Goal: Task Accomplishment & Management: Use online tool/utility

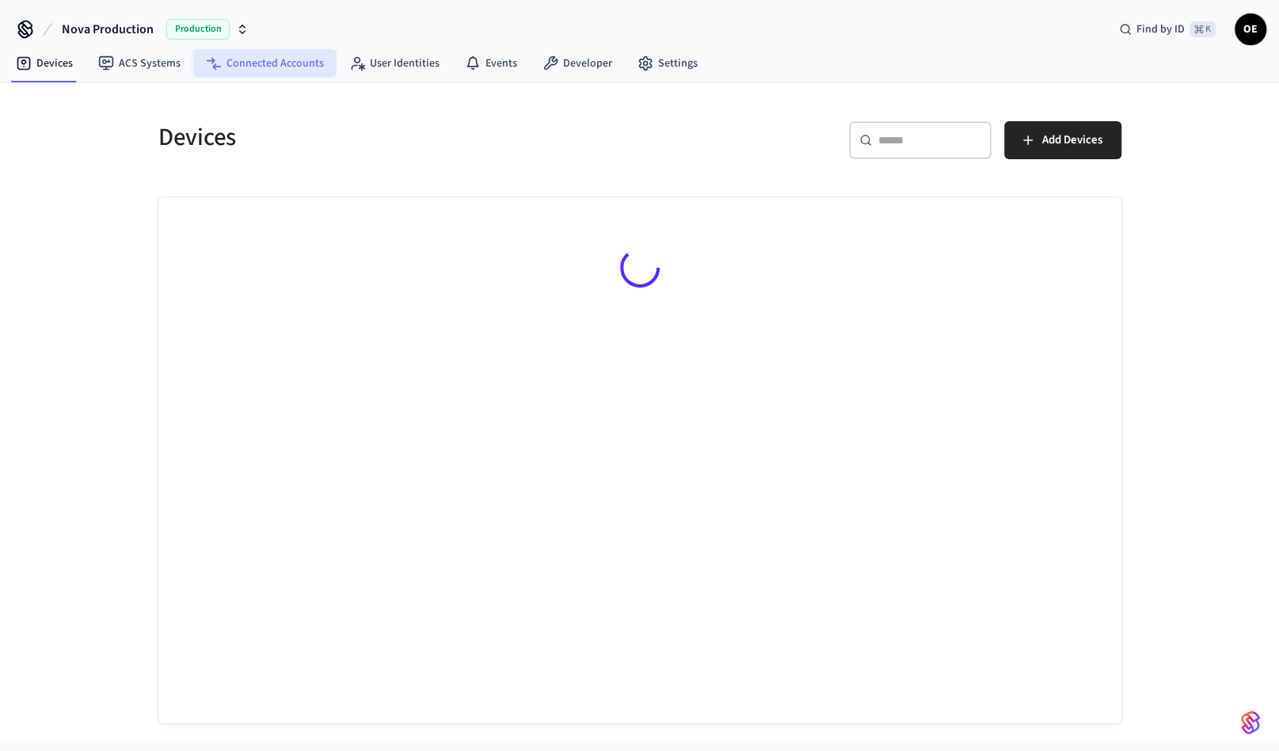
click at [215, 56] on icon at bounding box center [214, 63] width 16 height 16
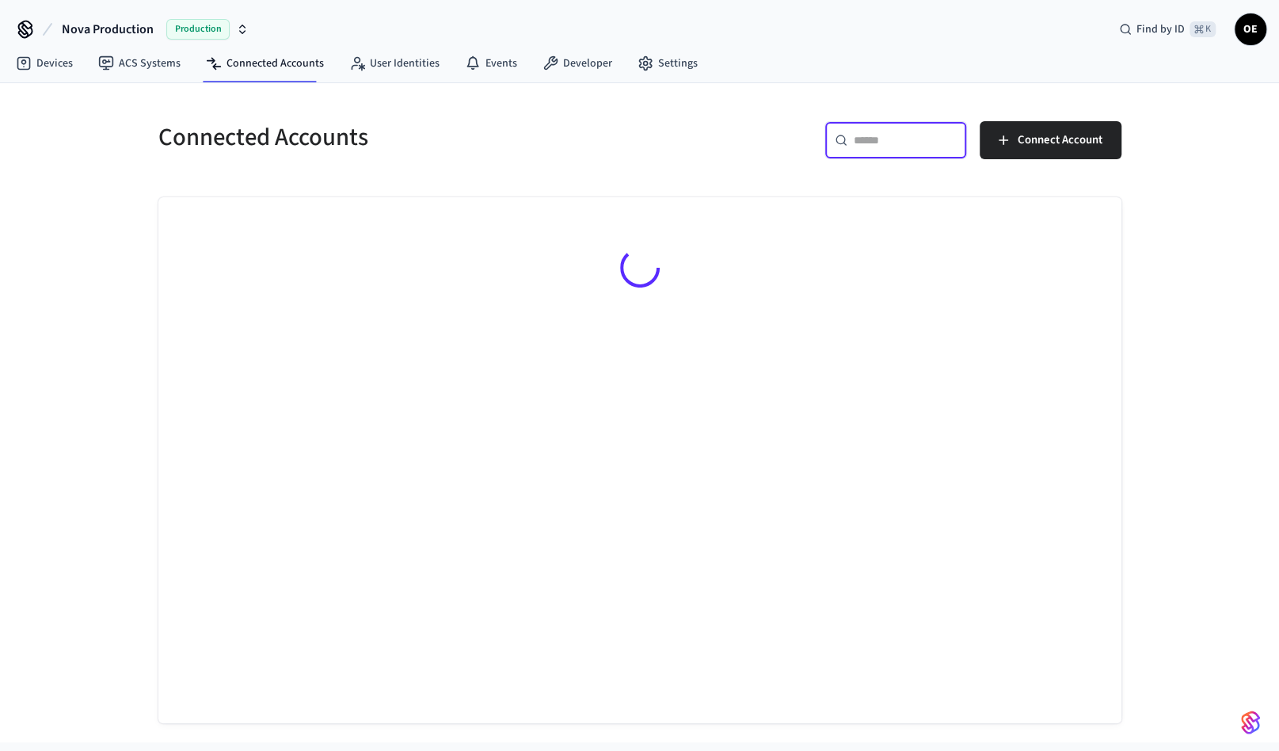
click at [877, 139] on input "text" at bounding box center [905, 140] width 103 height 16
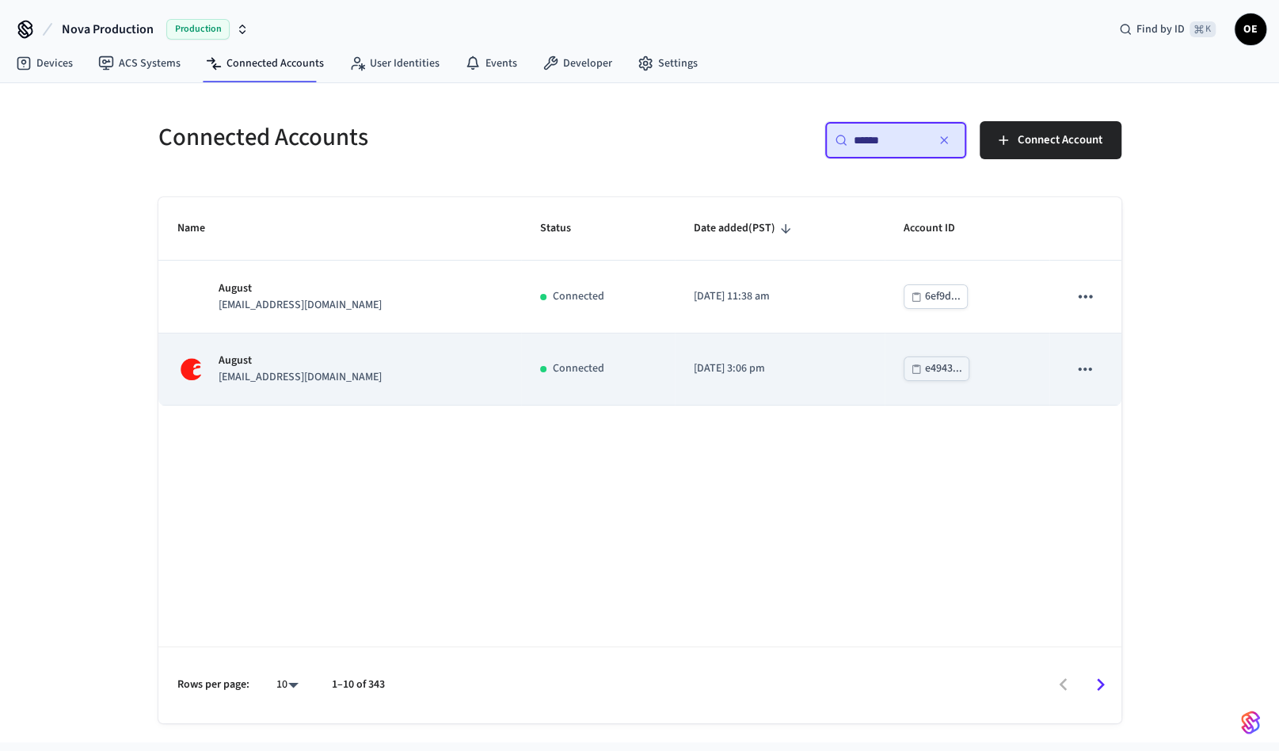
type input "******"
click at [344, 364] on p "August" at bounding box center [300, 360] width 163 height 17
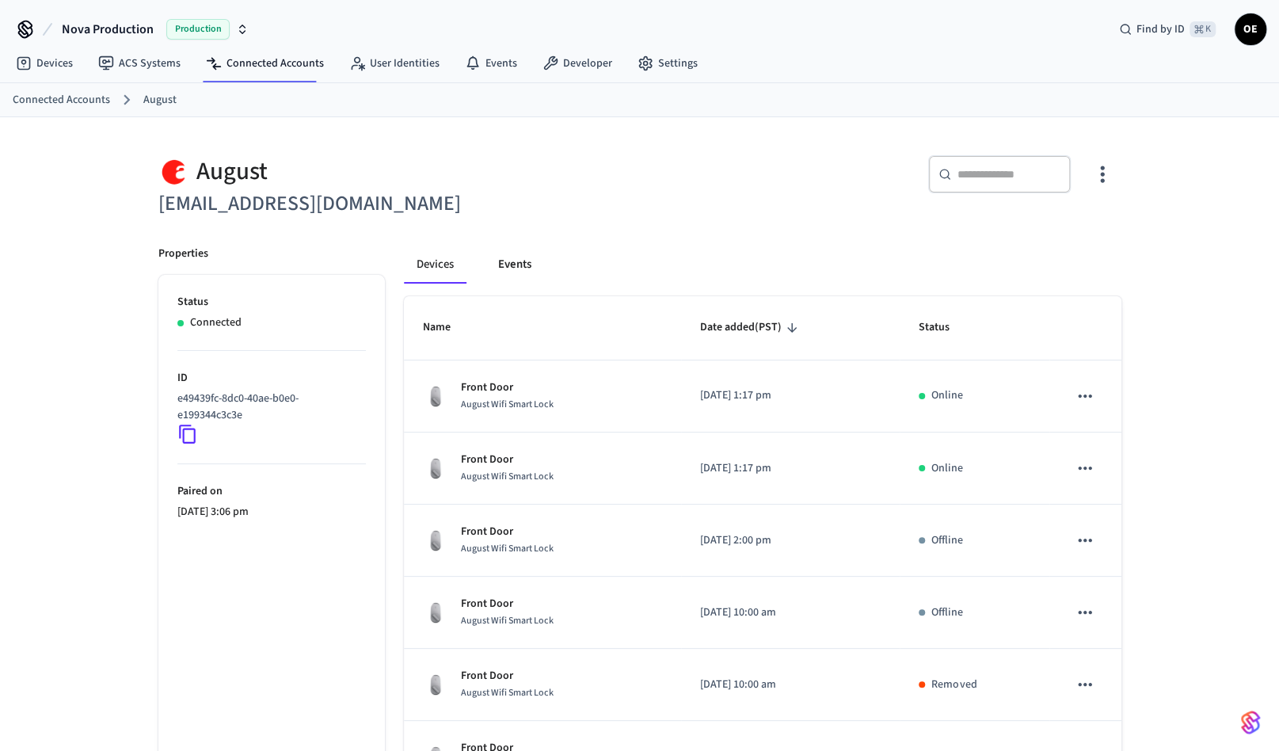
click at [538, 261] on button "Events" at bounding box center [514, 264] width 59 height 38
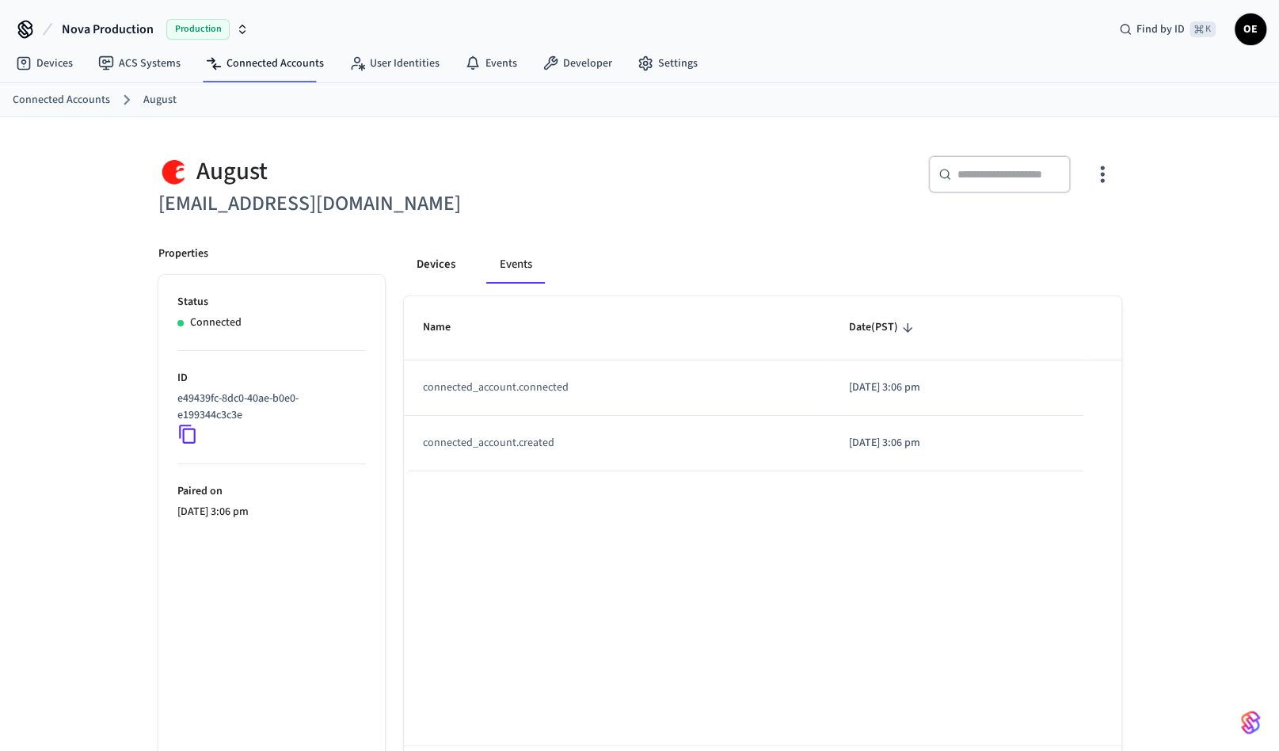
click at [435, 268] on button "Devices" at bounding box center [436, 264] width 64 height 38
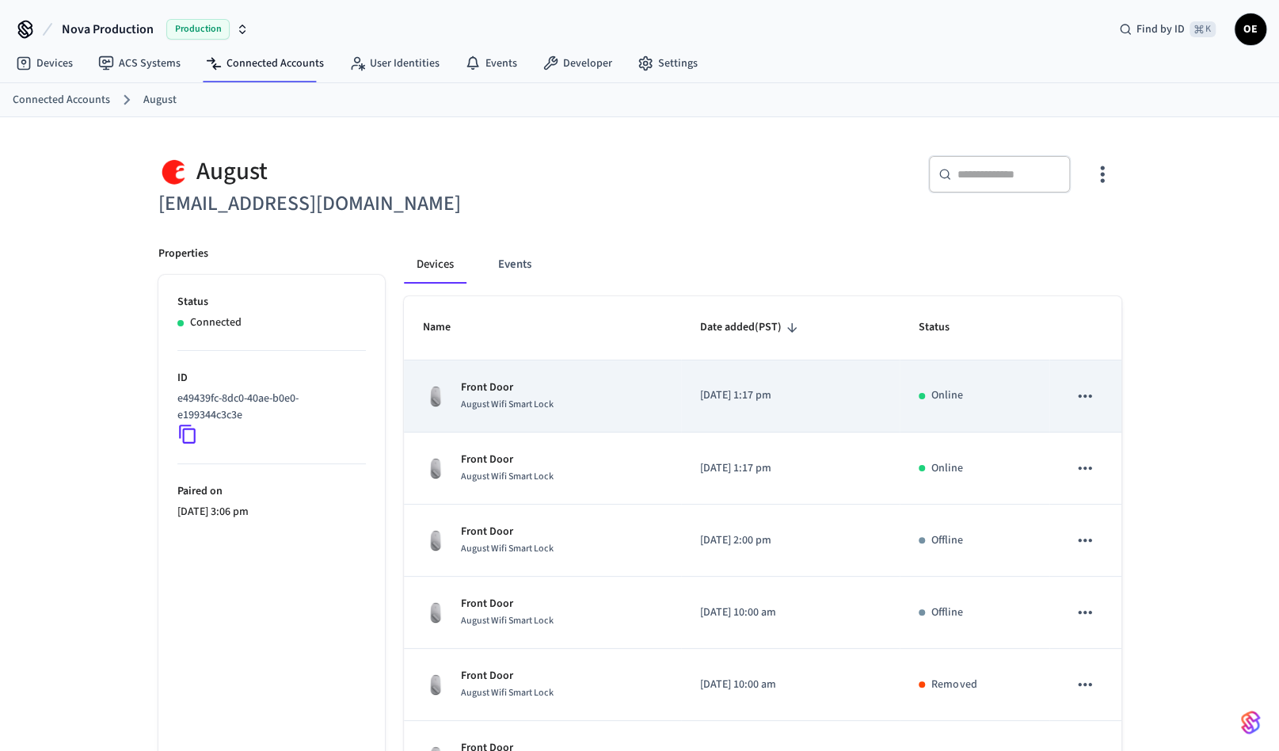
click at [515, 389] on p "Front Door" at bounding box center [507, 387] width 93 height 17
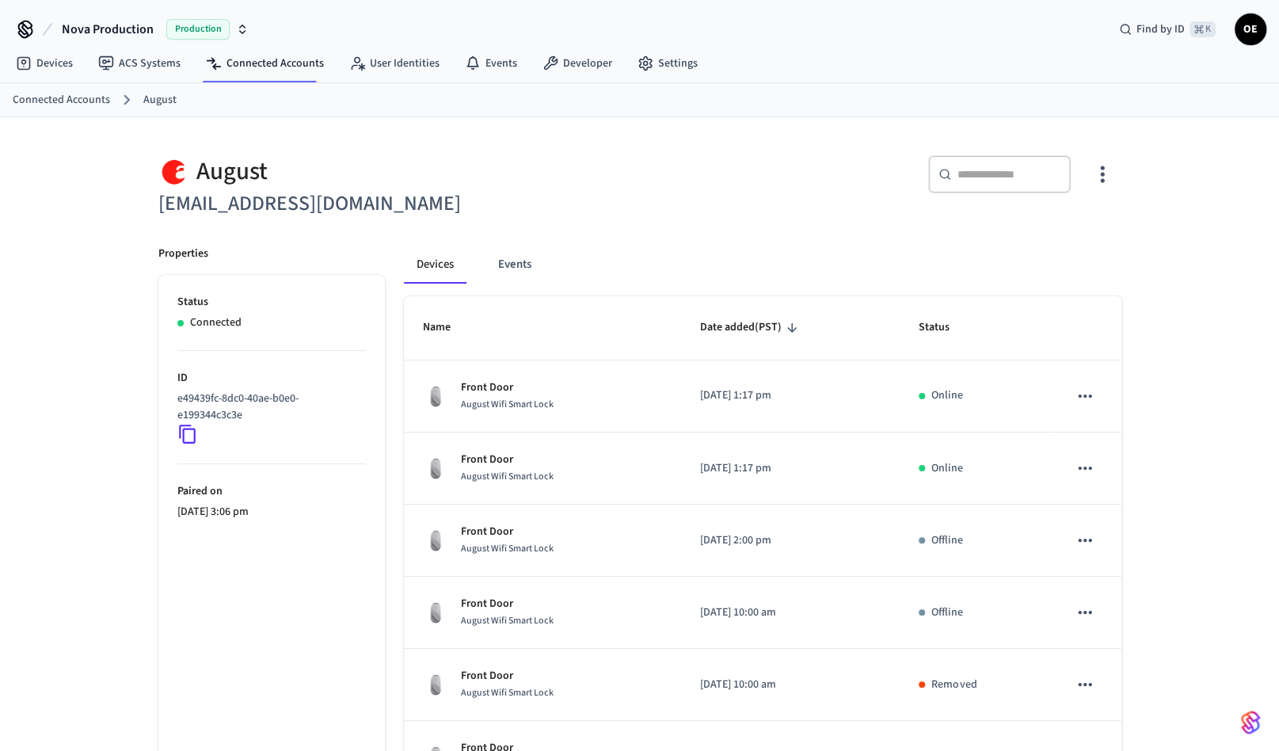
click at [1109, 167] on icon "button" at bounding box center [1102, 174] width 25 height 25
click at [1074, 230] on span "Sync Account" at bounding box center [1057, 238] width 64 height 16
click at [1109, 171] on icon "button" at bounding box center [1102, 174] width 25 height 25
click at [1076, 233] on span "Sync Account" at bounding box center [1057, 238] width 64 height 16
click at [1113, 173] on icon "button" at bounding box center [1102, 174] width 25 height 25
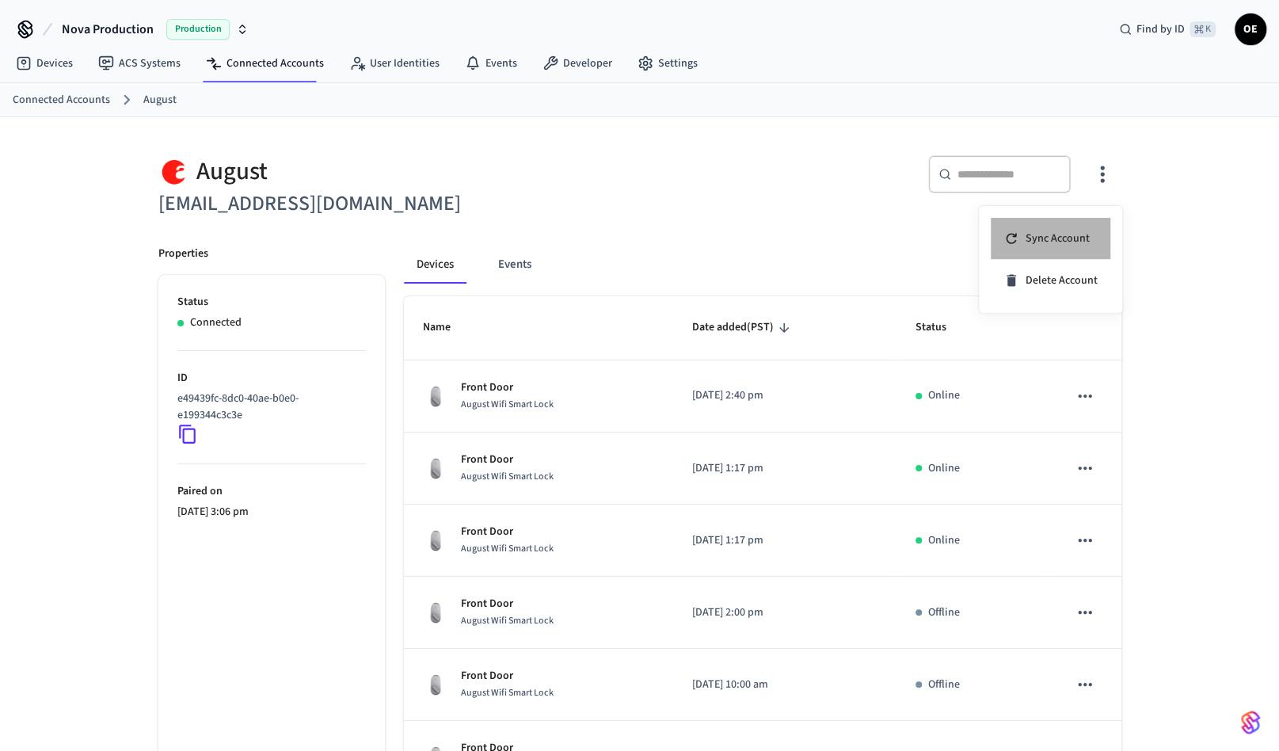
click at [1063, 236] on span "Sync Account" at bounding box center [1057, 238] width 64 height 16
click at [722, 209] on div at bounding box center [639, 375] width 1279 height 751
click at [1116, 181] on button "button" at bounding box center [1101, 174] width 37 height 63
click at [1075, 228] on li "Sync Account" at bounding box center [1051, 239] width 120 height 42
click at [280, 68] on link "Connected Accounts" at bounding box center [264, 63] width 143 height 29
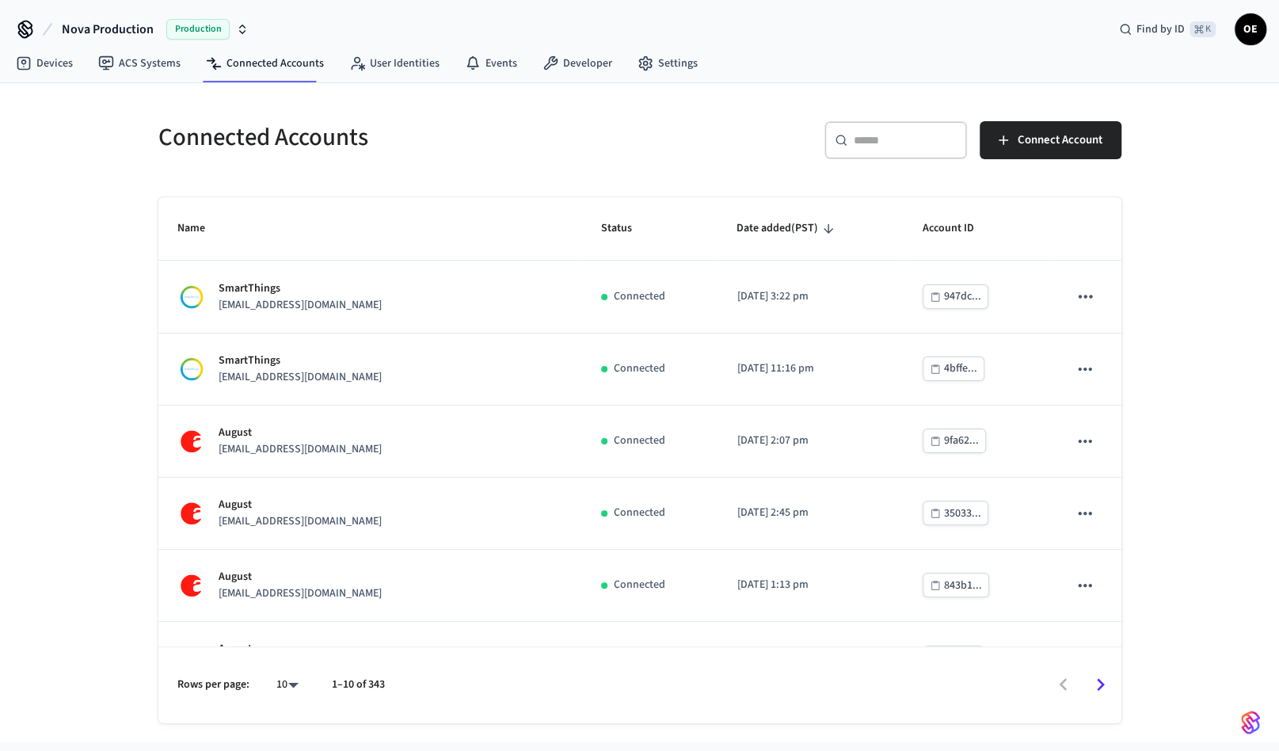
click at [872, 147] on div "​ ​" at bounding box center [895, 140] width 143 height 38
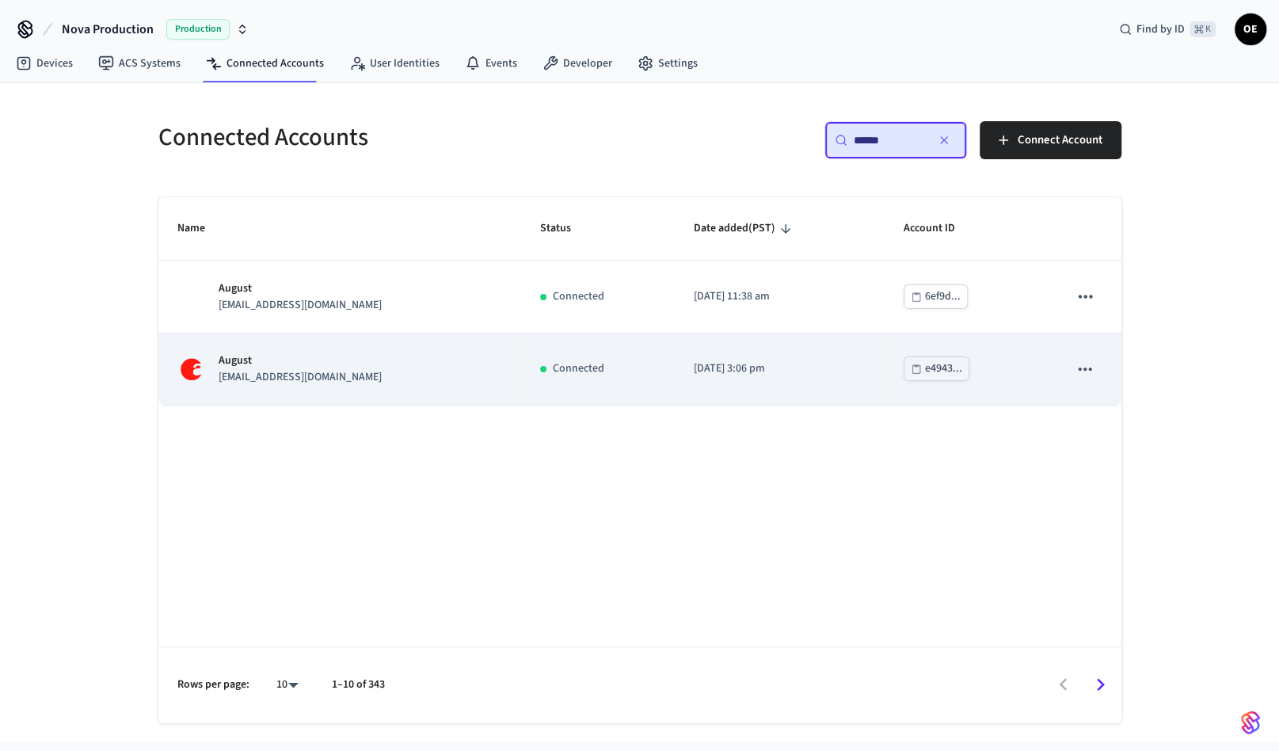
type input "******"
click at [1078, 365] on icon "sticky table" at bounding box center [1084, 369] width 21 height 21
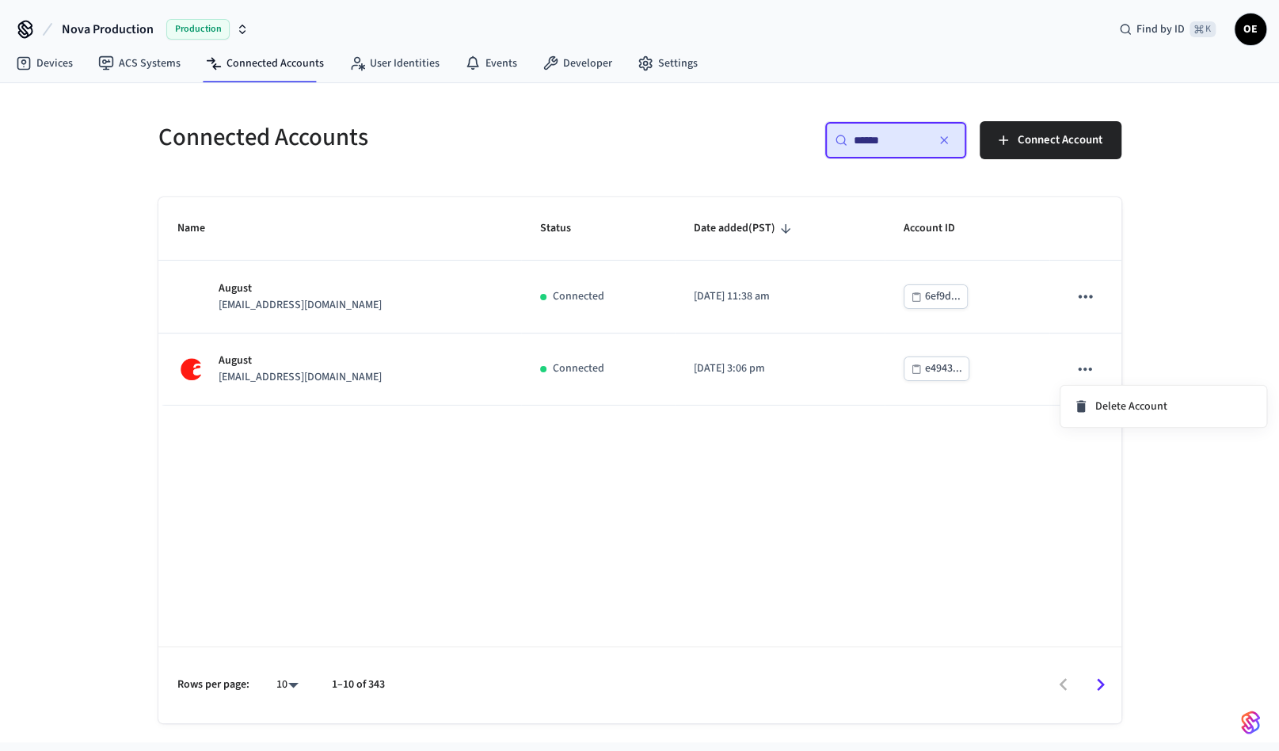
click at [705, 356] on div at bounding box center [639, 375] width 1279 height 751
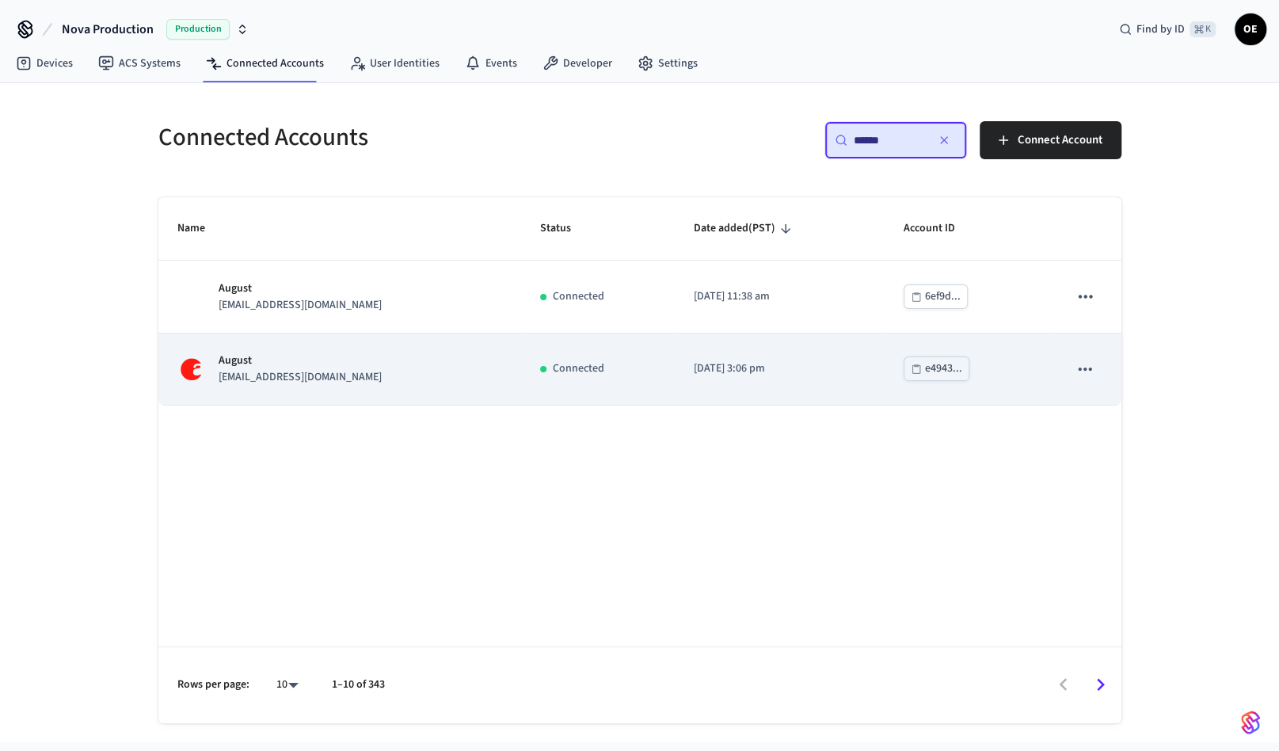
click at [646, 367] on div "Connected" at bounding box center [597, 368] width 115 height 17
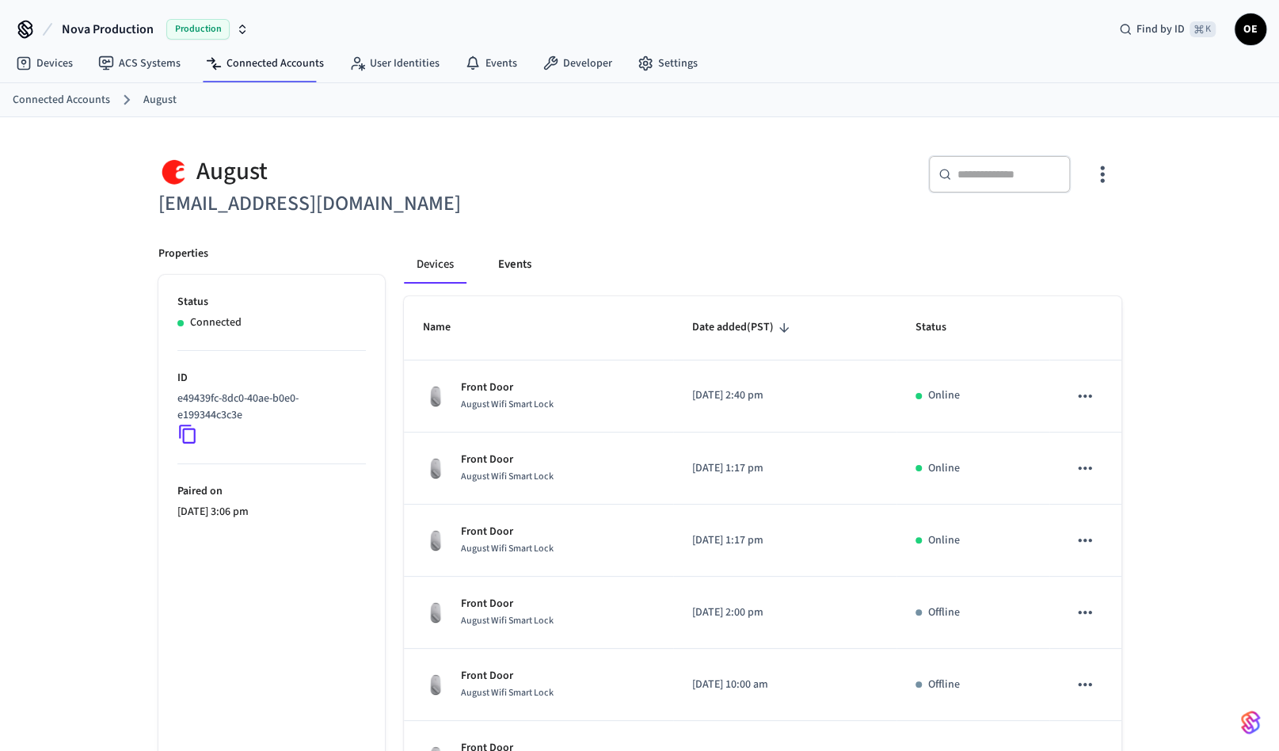
click at [519, 274] on button "Events" at bounding box center [514, 264] width 59 height 38
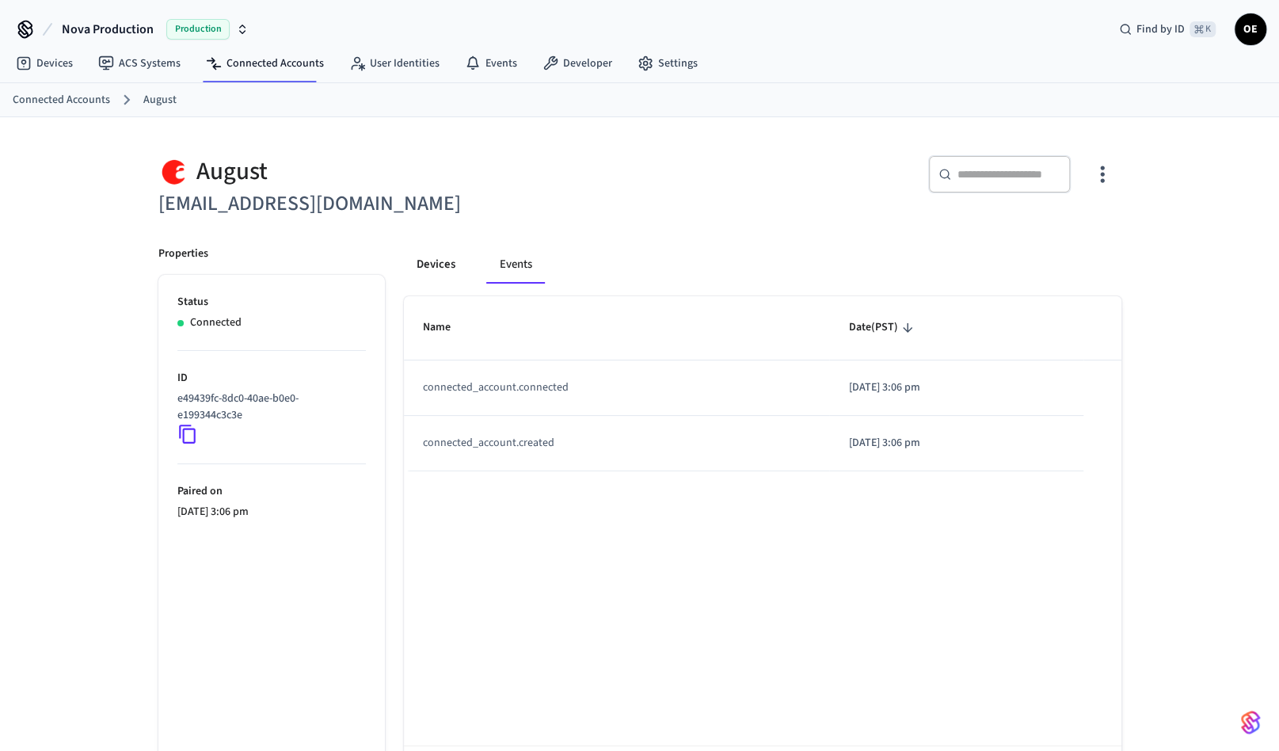
click at [436, 271] on button "Devices" at bounding box center [436, 264] width 64 height 38
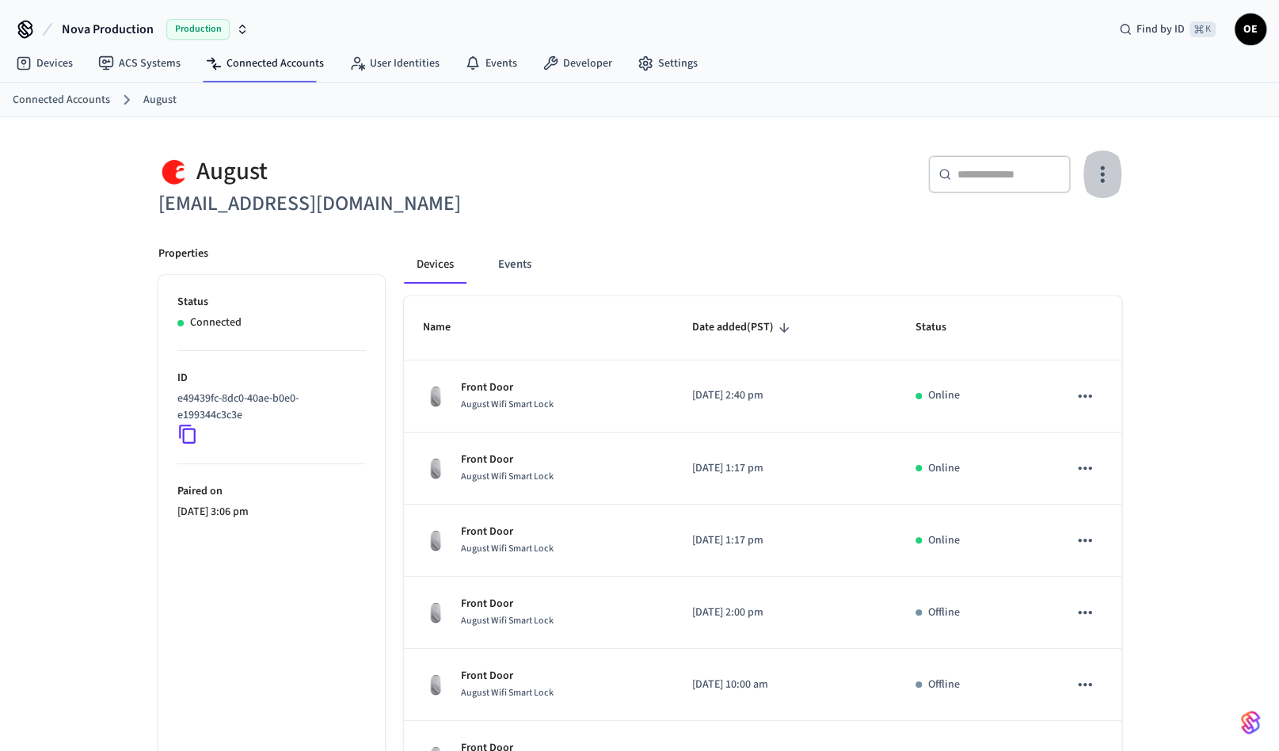
click at [1101, 175] on icon "button" at bounding box center [1102, 174] width 25 height 25
click at [1059, 231] on span "Sync Account" at bounding box center [1057, 238] width 64 height 16
click at [631, 173] on div at bounding box center [639, 375] width 1279 height 751
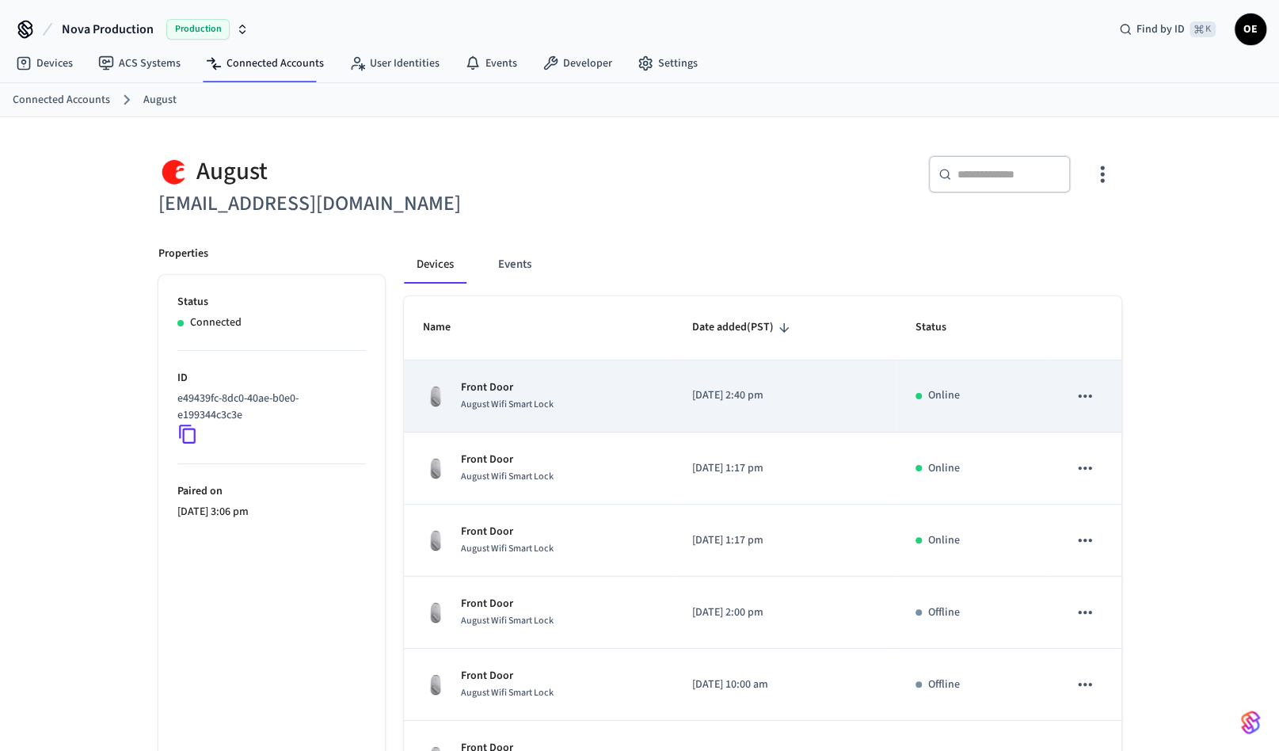
click at [580, 400] on div "Front Door August Wifi Smart Lock" at bounding box center [538, 395] width 231 height 33
